Goal: Complete application form: Complete application form

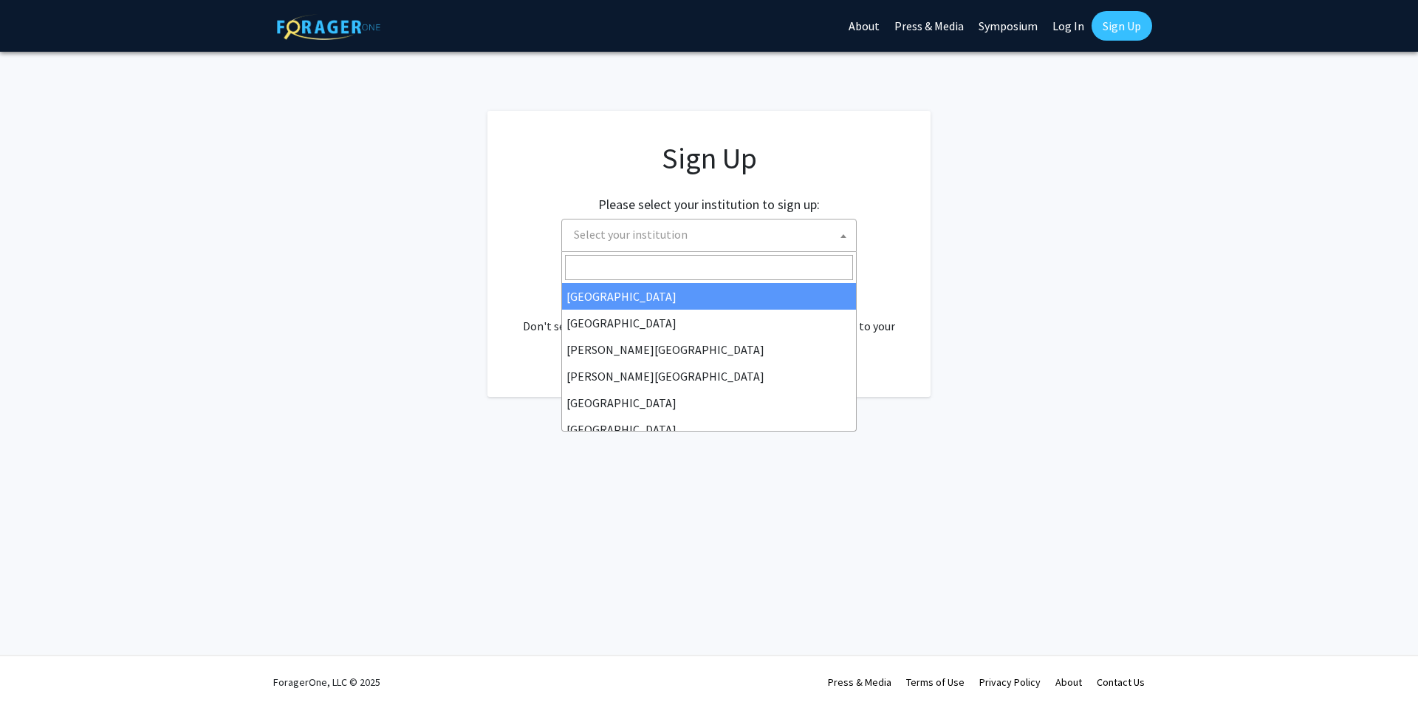
click at [796, 229] on span "Select your institution" at bounding box center [712, 234] width 288 height 30
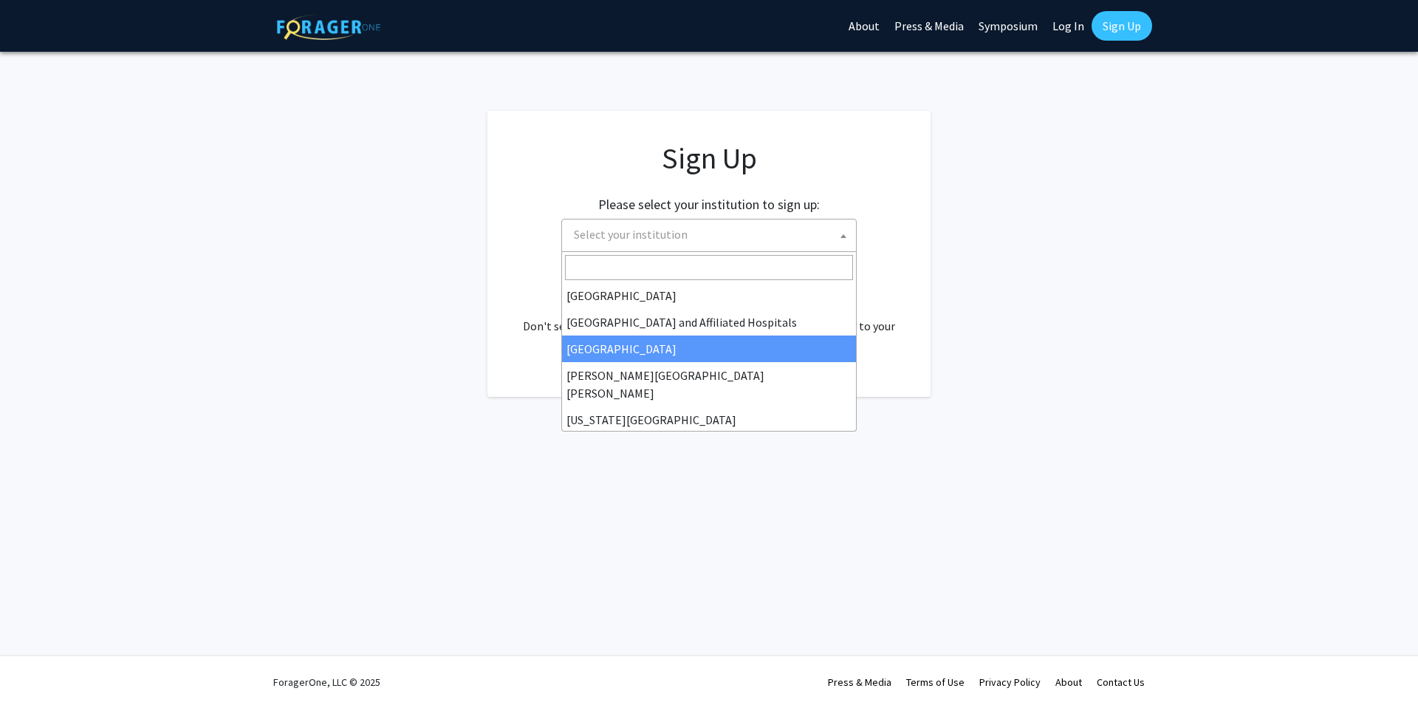
scroll to position [215, 0]
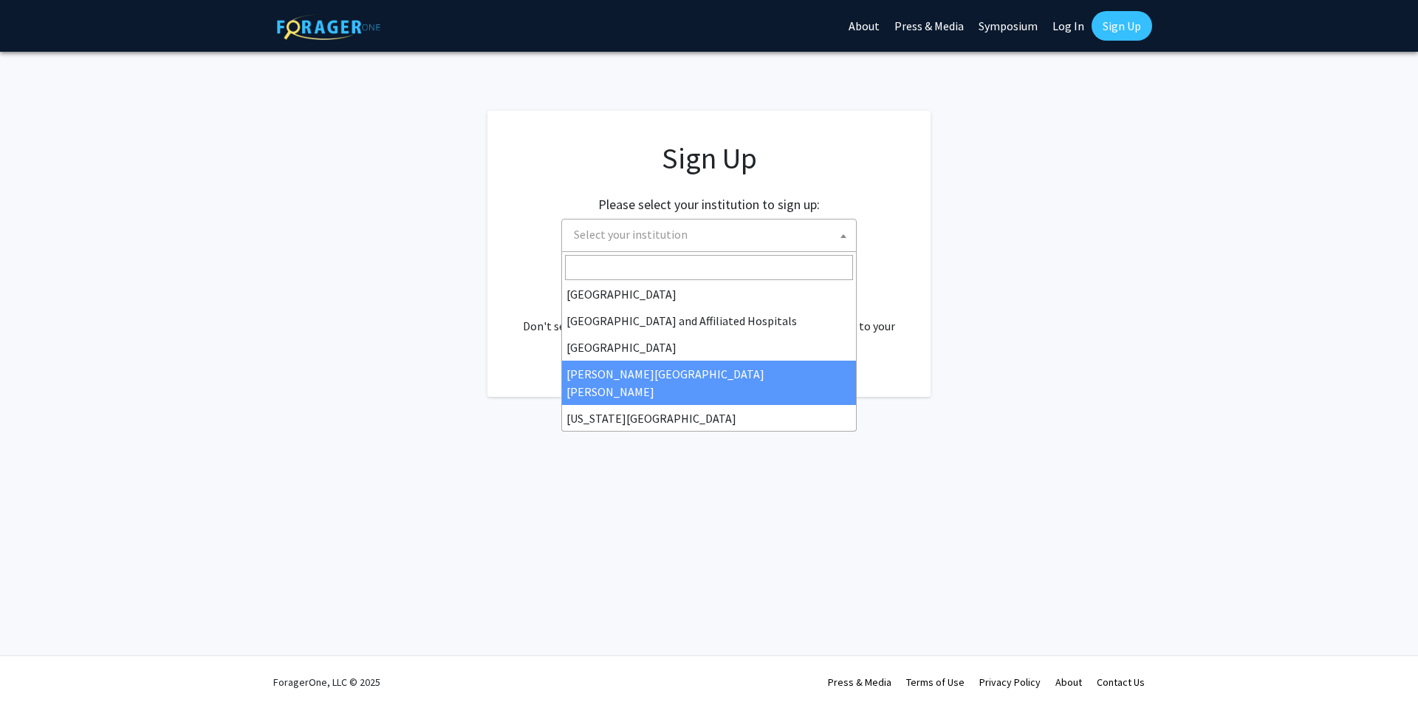
select select "1"
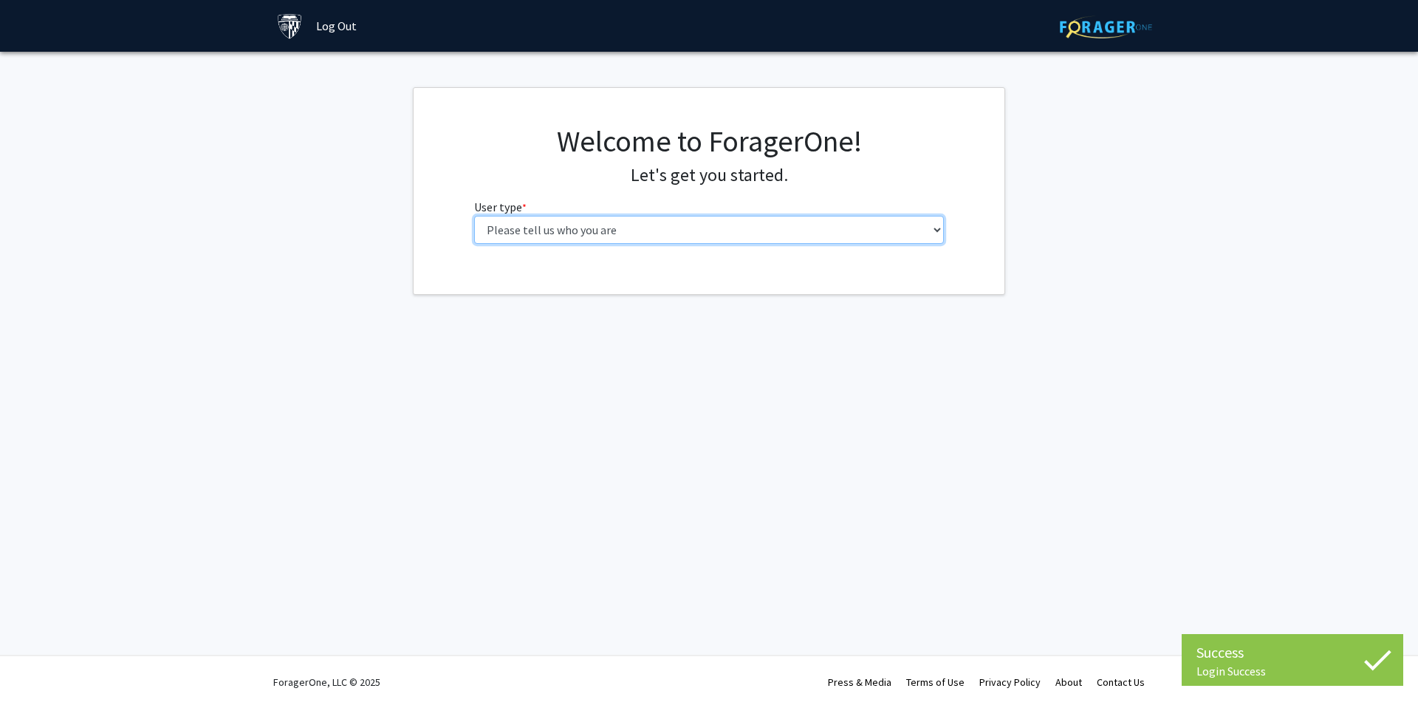
click at [704, 238] on select "Please tell us who you are Undergraduate Student Master's Student Doctoral Cand…" at bounding box center [709, 230] width 470 height 28
select select "2: masters"
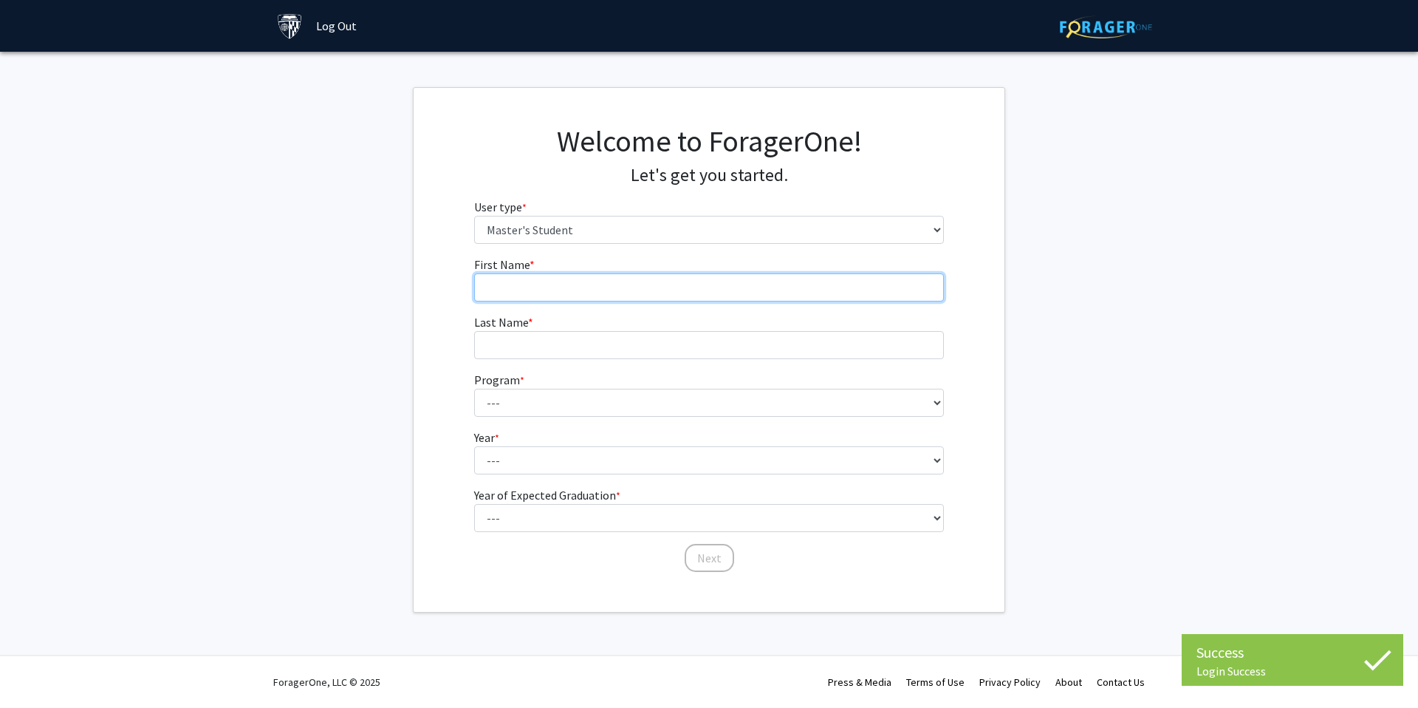
click at [671, 292] on input "First Name * required" at bounding box center [709, 287] width 470 height 28
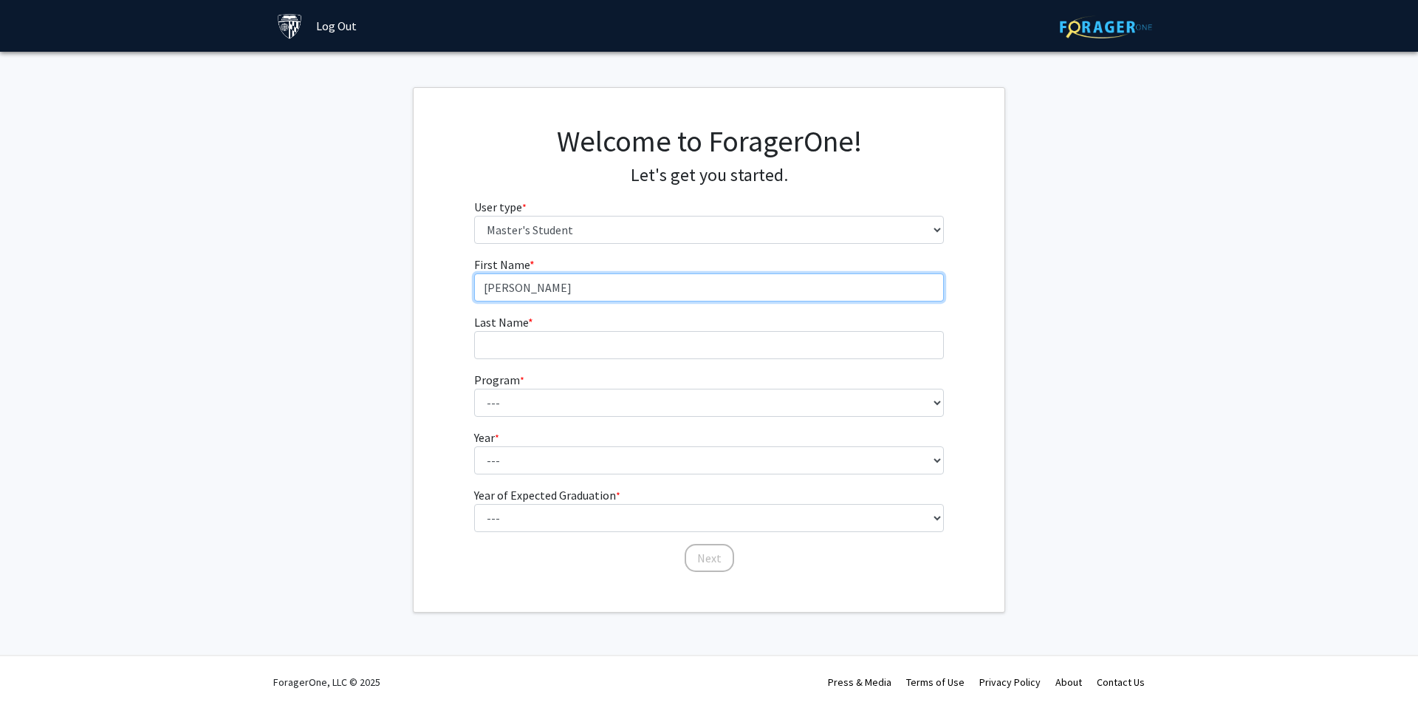
type input "Te-jung"
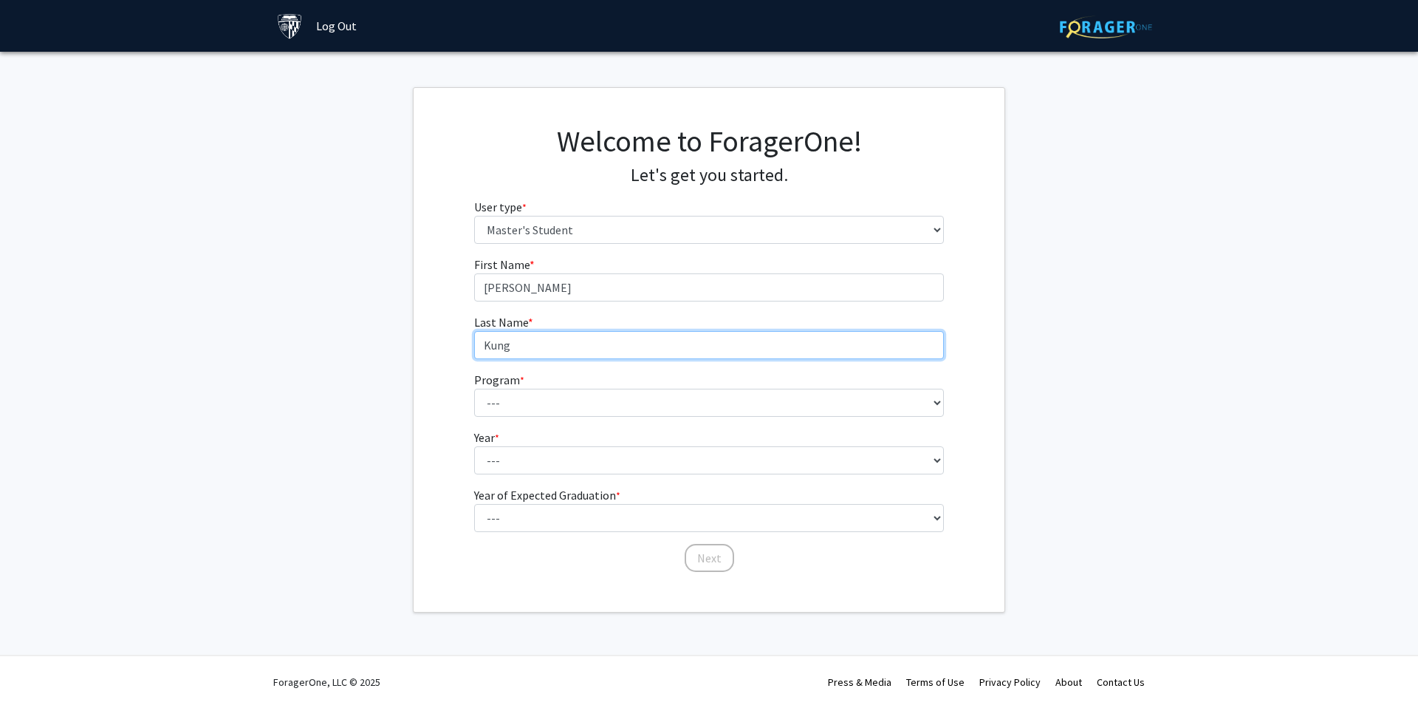
type input "Kung"
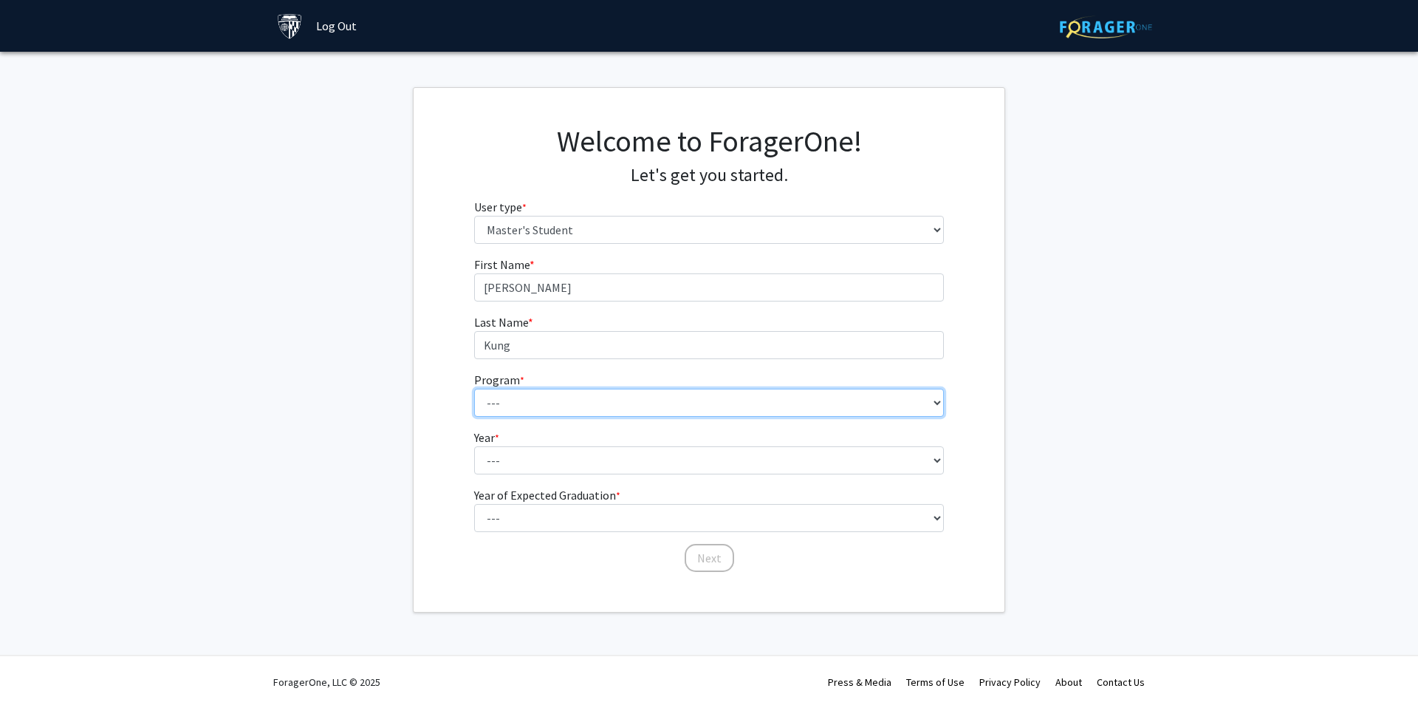
click at [626, 397] on select "--- Anatomy Education Applied and Computational Mathematics Applied Biomedical …" at bounding box center [709, 403] width 470 height 28
select select "60: 48"
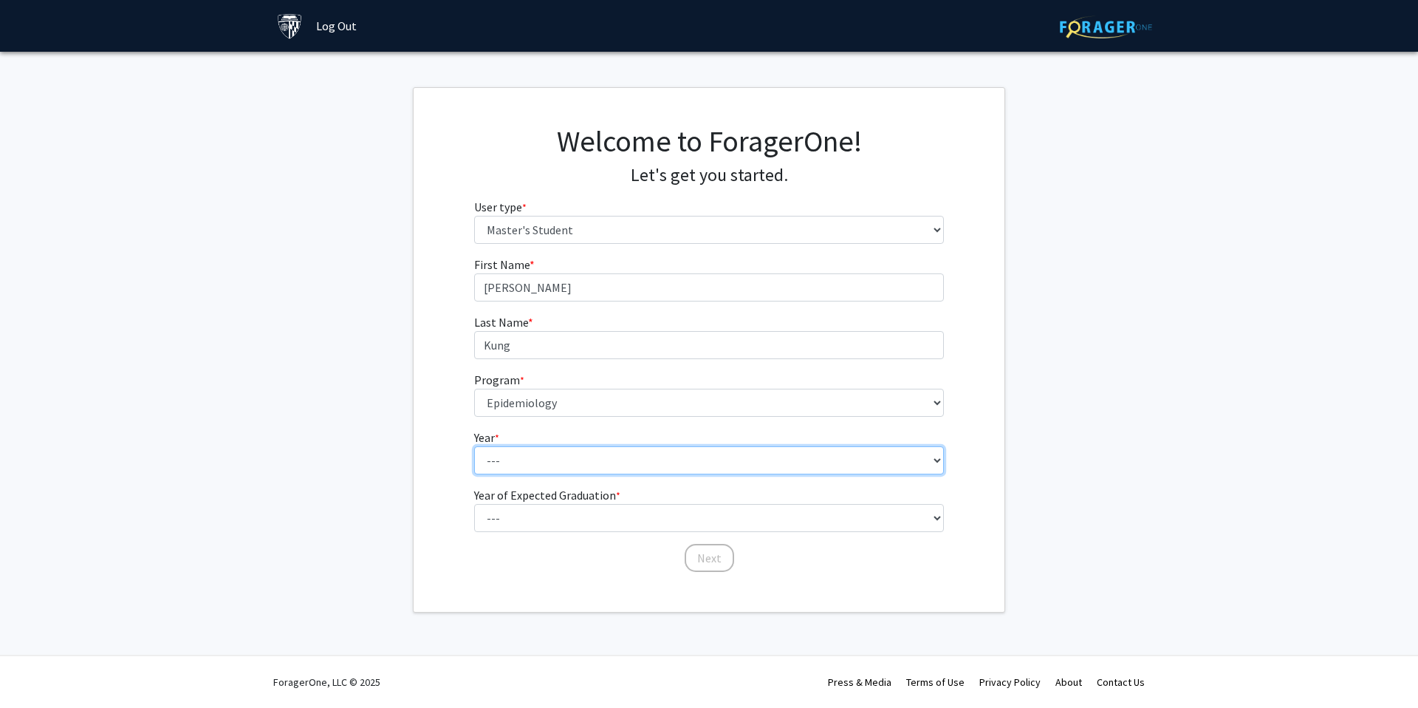
click at [601, 459] on select "--- First Year Second Year" at bounding box center [709, 460] width 470 height 28
select select "1: first_year"
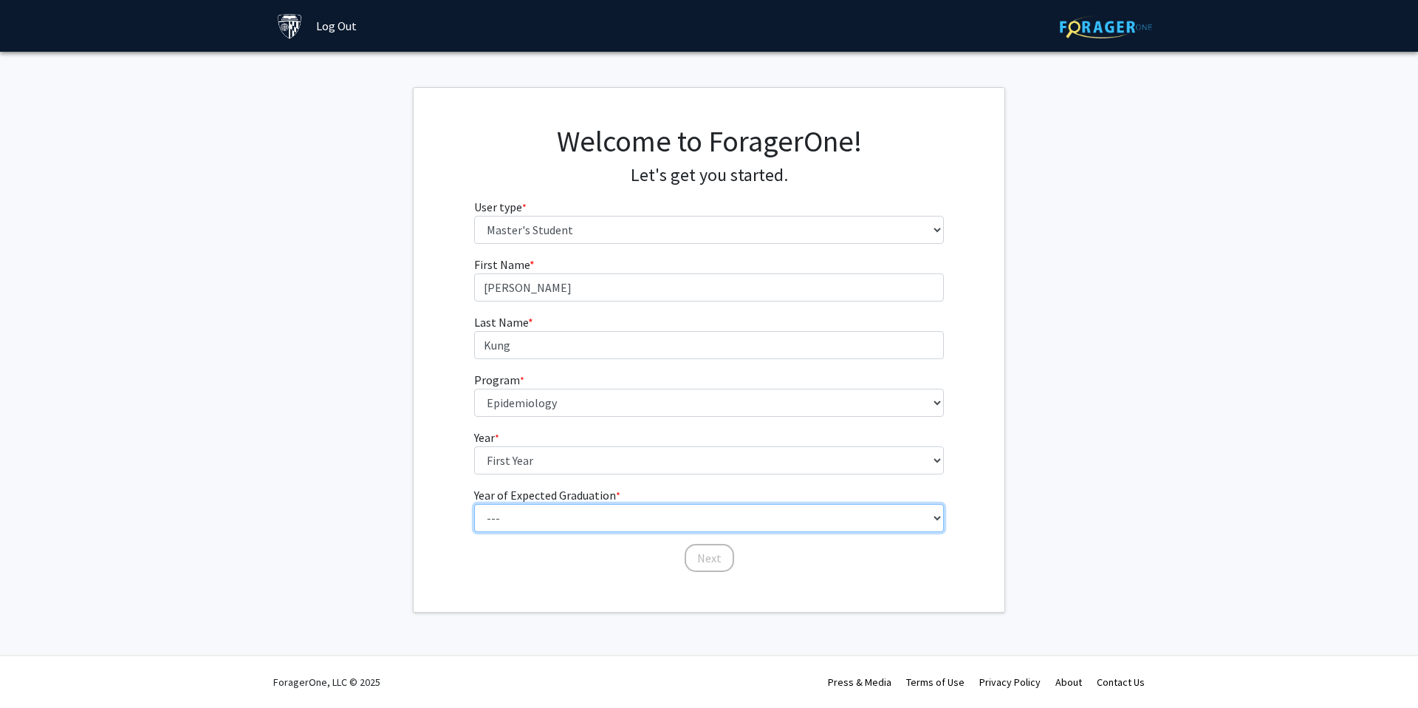
click at [586, 512] on select "--- 2025 2026 2027 2028 2029 2030 2031 2032 2033 2034" at bounding box center [709, 518] width 470 height 28
select select "2: 2026"
click at [699, 558] on button "Next" at bounding box center [709, 558] width 49 height 28
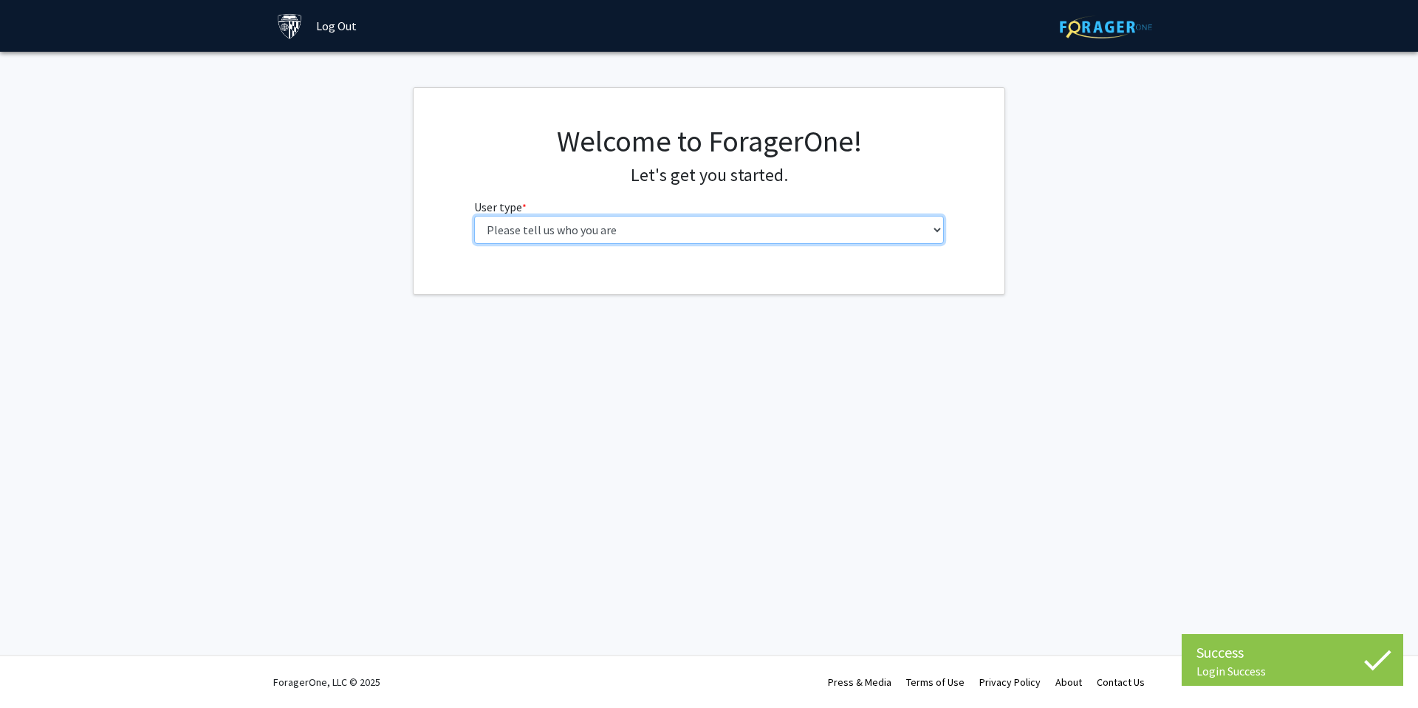
click at [632, 241] on select "Please tell us who you are Undergraduate Student Master's Student Doctoral Cand…" at bounding box center [709, 230] width 470 height 28
select select "2: masters"
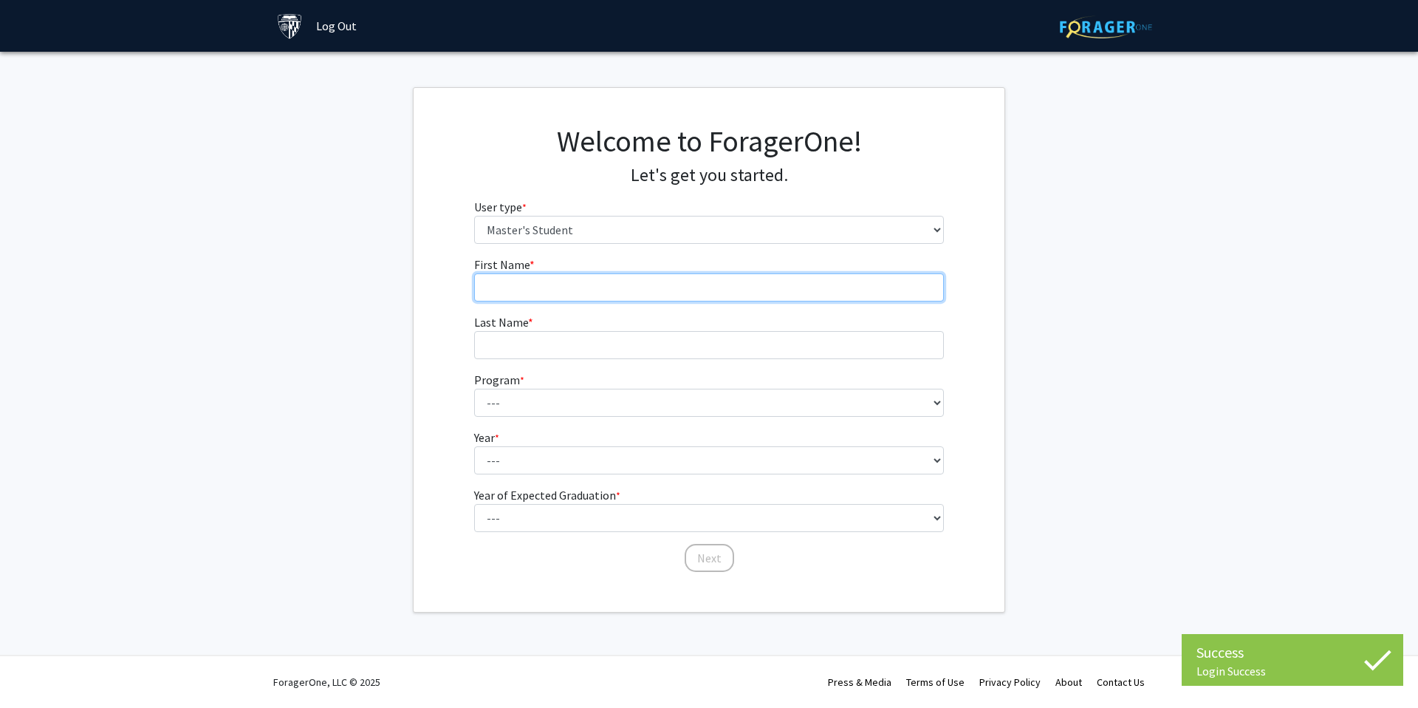
click at [574, 290] on input "First Name * required" at bounding box center [709, 287] width 470 height 28
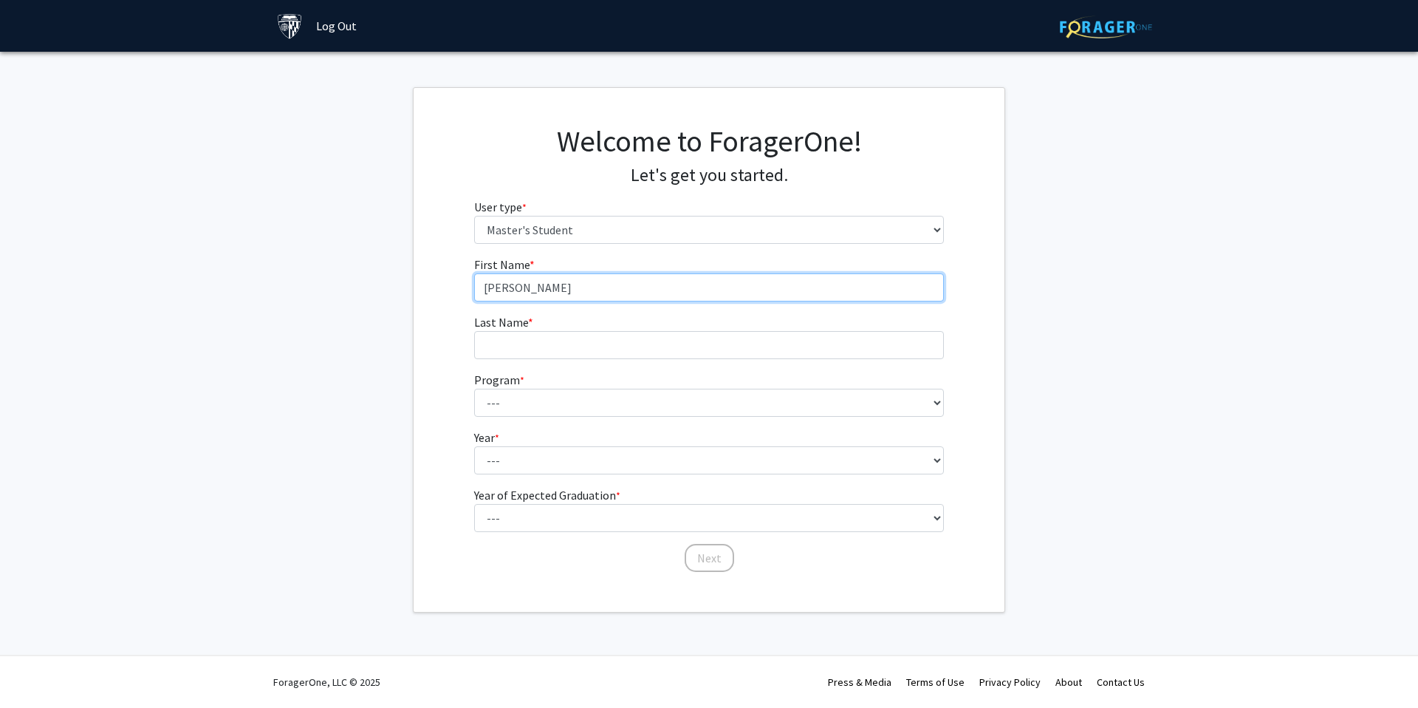
type input "Te-Jung"
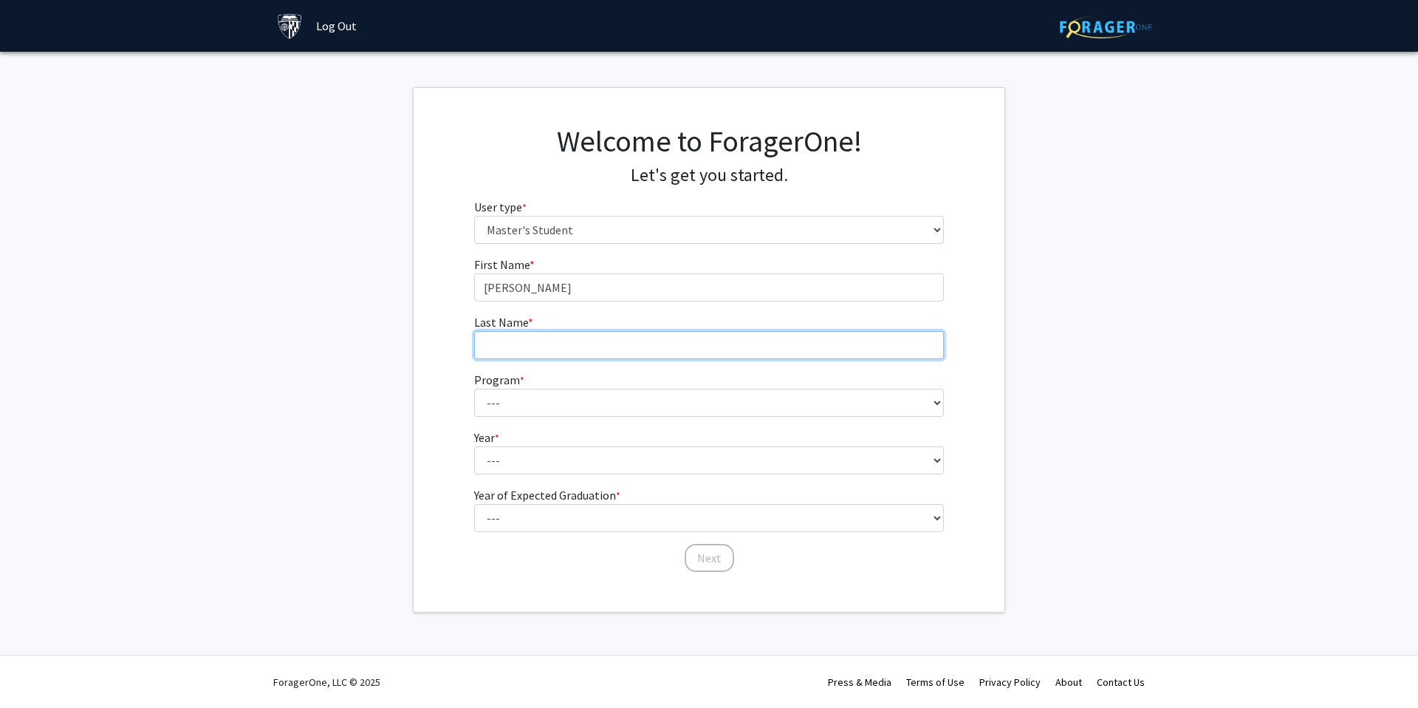
click at [561, 347] on input "Last Name * required" at bounding box center [709, 345] width 470 height 28
type input "Kung"
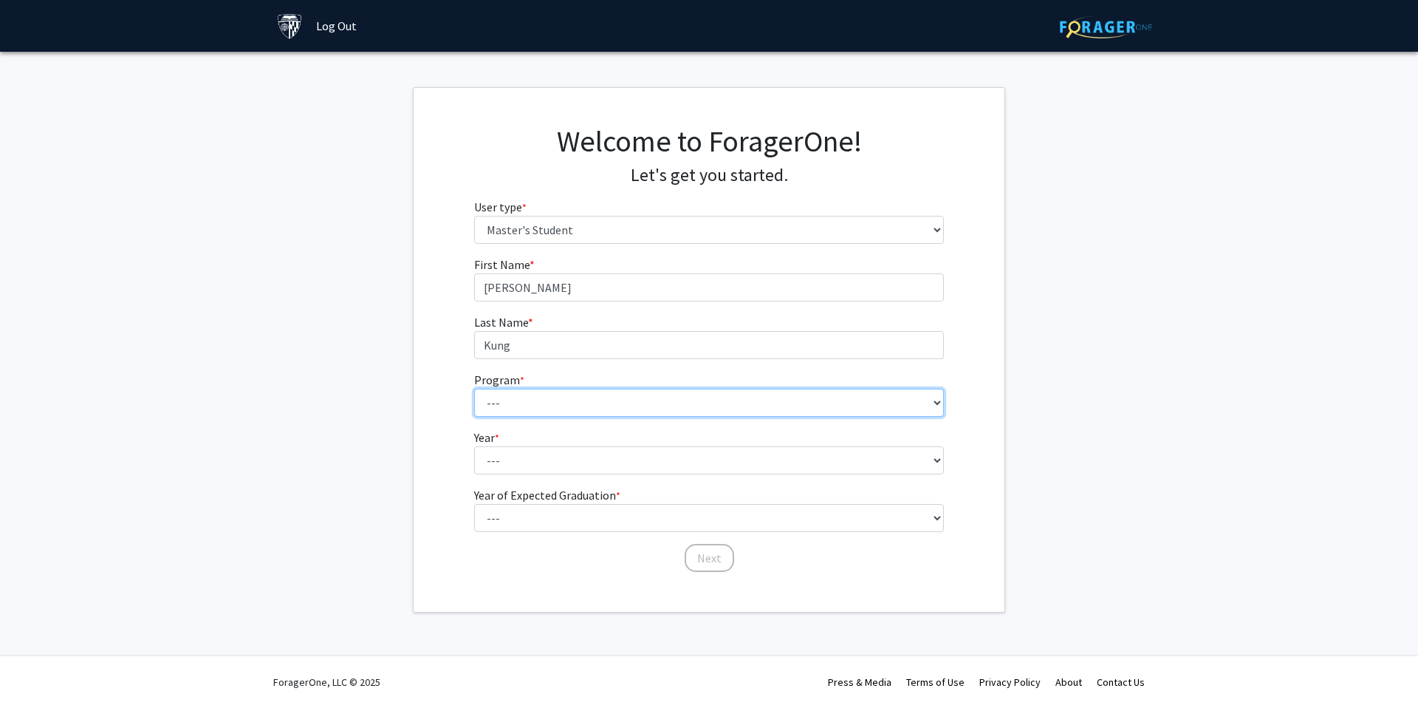
click at [583, 401] on select "--- Anatomy Education Applied and Computational Mathematics Applied Biomedical …" at bounding box center [709, 403] width 470 height 28
select select "60: 48"
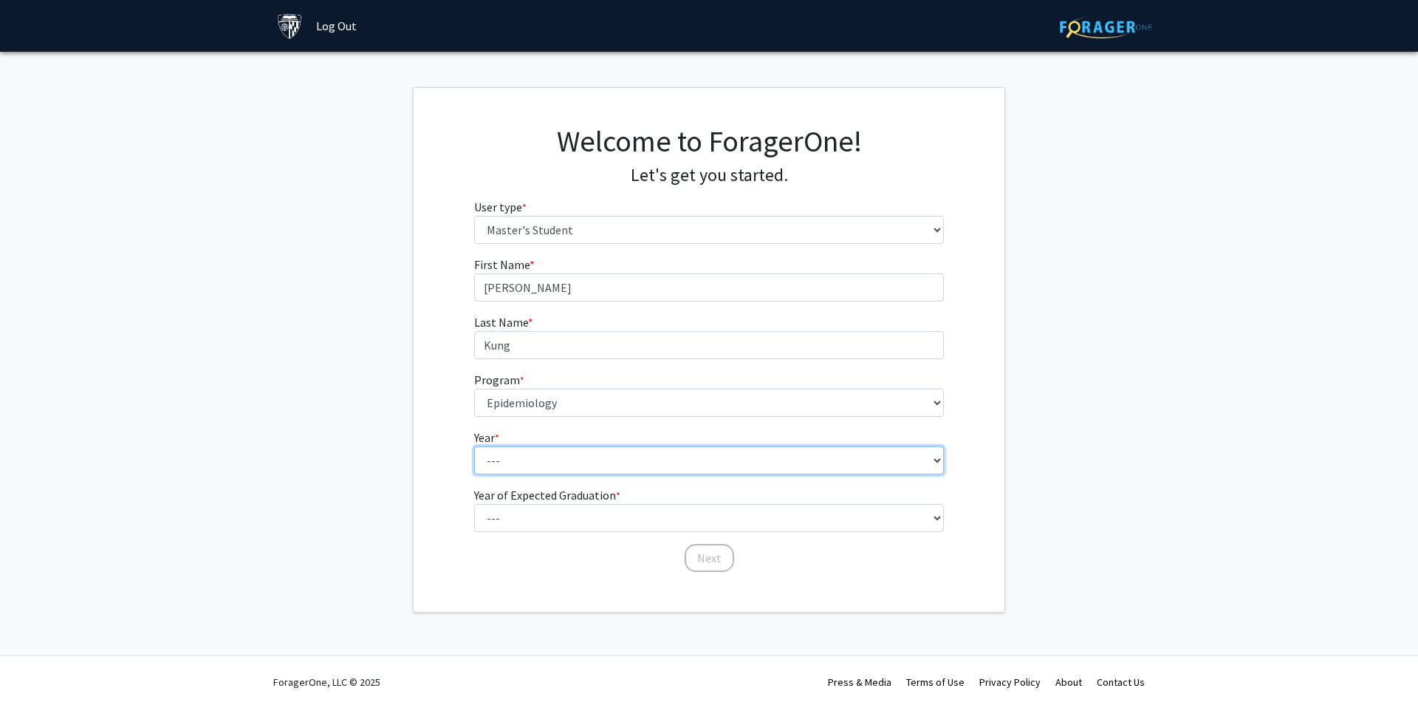
click at [564, 466] on select "--- First Year Second Year" at bounding box center [709, 460] width 470 height 28
select select "1: first_year"
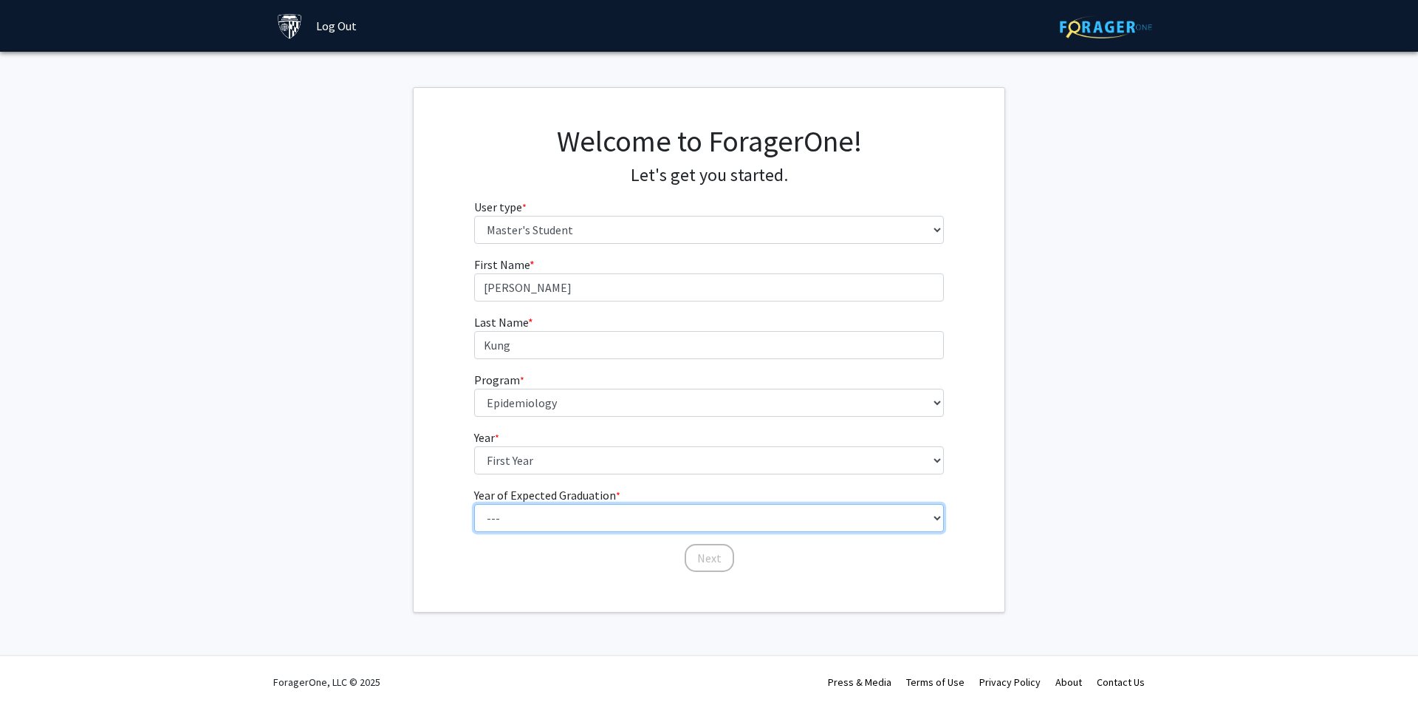
click at [555, 511] on select "--- 2025 2026 2027 2028 2029 2030 2031 2032 2033 2034" at bounding box center [709, 518] width 470 height 28
select select "3: 2027"
click at [708, 564] on button "Next" at bounding box center [709, 558] width 49 height 28
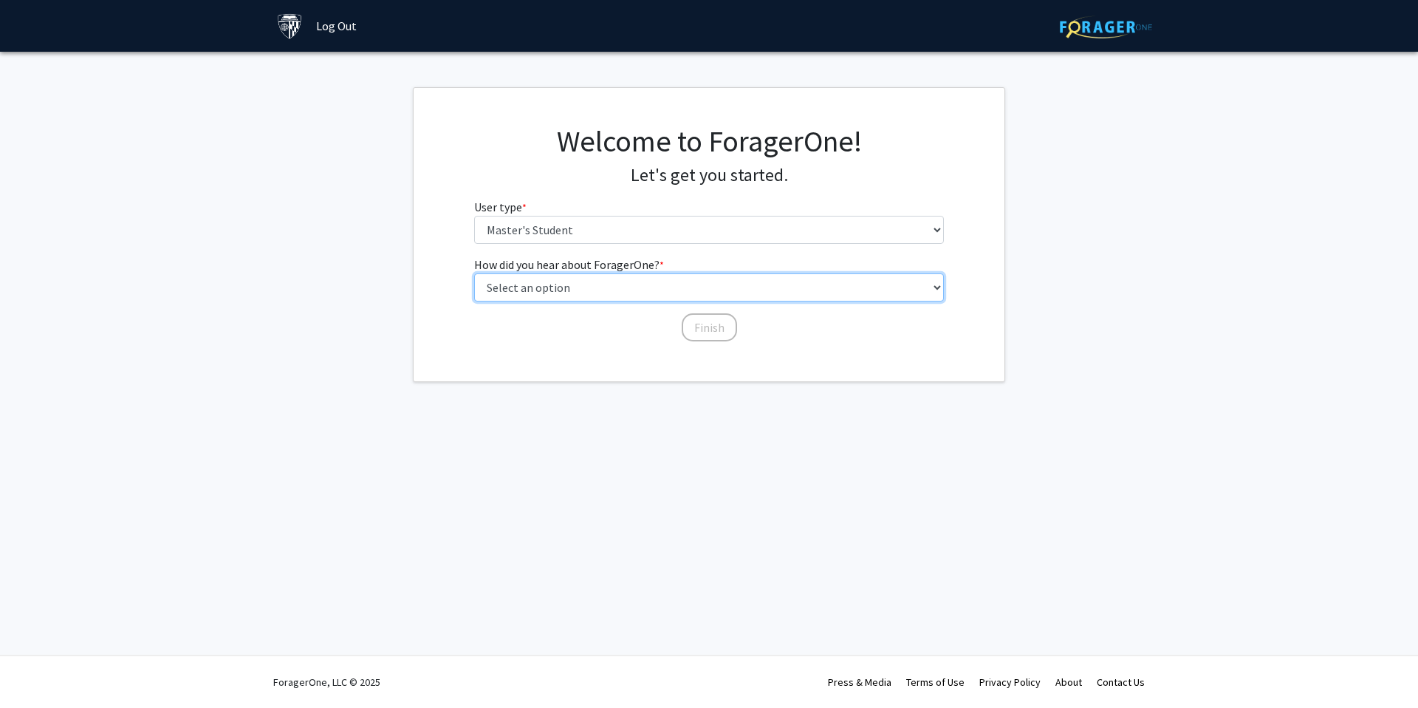
click at [592, 285] on select "Select an option Peer/student recommendation Faculty/staff recommendation Unive…" at bounding box center [709, 287] width 470 height 28
select select "3: university_website"
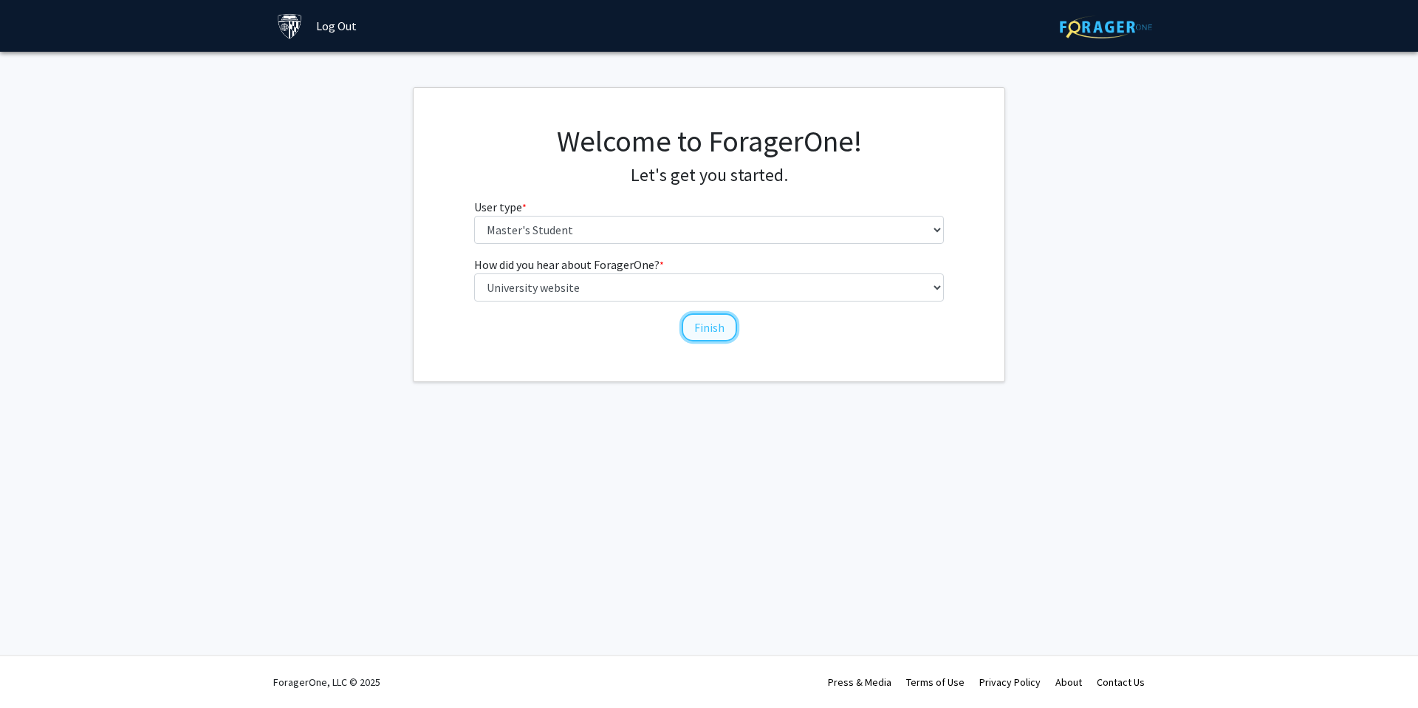
click at [691, 324] on button "Finish" at bounding box center [709, 327] width 55 height 28
